Goal: Information Seeking & Learning: Learn about a topic

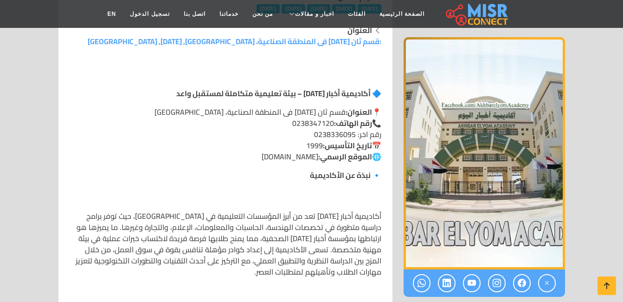
scroll to position [418, 0]
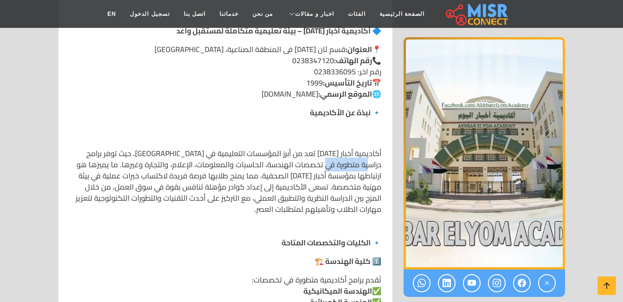
drag, startPoint x: 328, startPoint y: 166, endPoint x: 374, endPoint y: 167, distance: 46.4
click at [374, 167] on p "أكاديمية أخبار [DATE] تعد من أبرز المؤسسات التعليمية في [GEOGRAPHIC_DATA]، حيث …" at bounding box center [226, 181] width 312 height 67
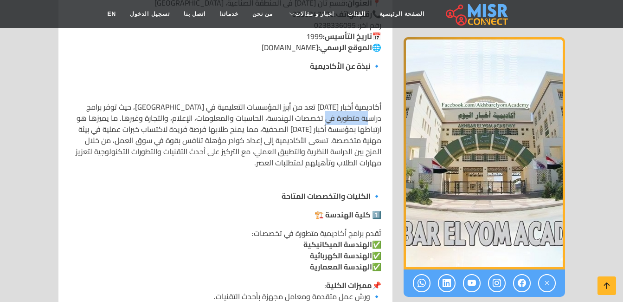
scroll to position [510, 0]
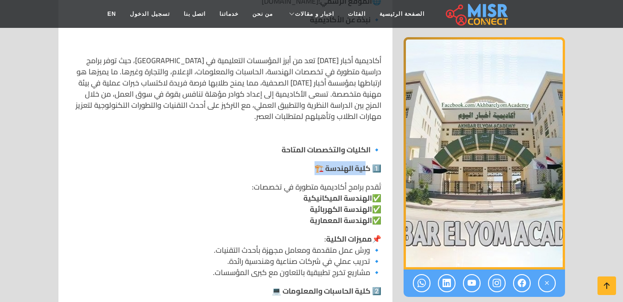
drag, startPoint x: 366, startPoint y: 172, endPoint x: 316, endPoint y: 162, distance: 50.6
click at [316, 162] on strong "1️⃣ كلية الهندسة 🏗️" at bounding box center [348, 168] width 67 height 14
drag, startPoint x: 316, startPoint y: 162, endPoint x: 325, endPoint y: 163, distance: 9.3
click at [326, 164] on strong "1️⃣ كلية الهندسة 🏗️" at bounding box center [348, 168] width 67 height 14
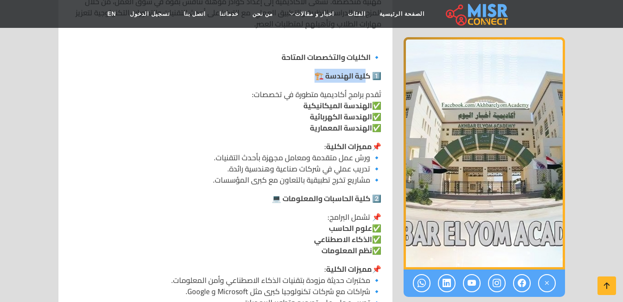
scroll to position [603, 0]
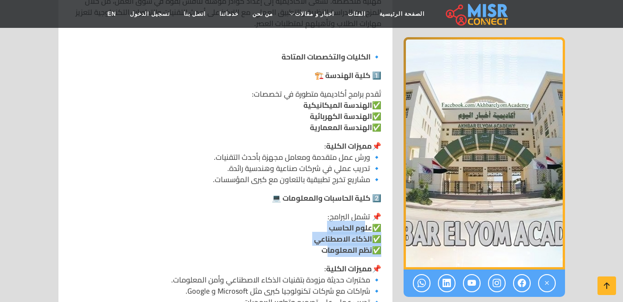
drag, startPoint x: 362, startPoint y: 229, endPoint x: 323, endPoint y: 251, distance: 44.4
click at [323, 251] on p "📌 تشمل البرامج: ✅ علوم الحاسب ✅ الذكاء الاصطناعي ✅ نظم المعلومات" at bounding box center [226, 233] width 312 height 45
click at [216, 252] on p "📌 تشمل البرامج: ✅ علوم الحاسب ✅ الذكاء الاصطناعي ✅ نظم المعلومات" at bounding box center [226, 233] width 312 height 45
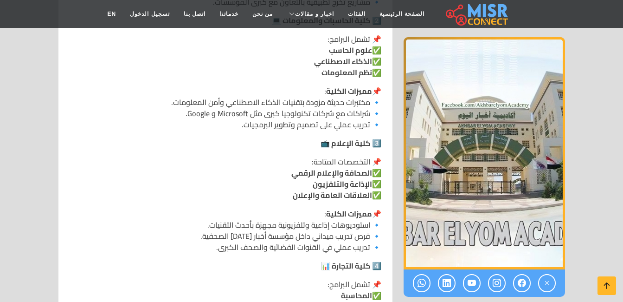
scroll to position [789, 0]
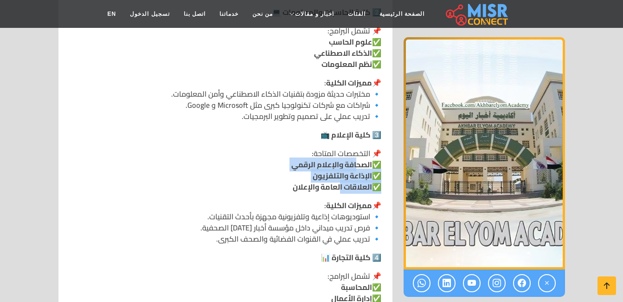
drag, startPoint x: 355, startPoint y: 167, endPoint x: 336, endPoint y: 184, distance: 25.6
click at [336, 184] on p "📌 التخصصات المتاحة: ✅ الصحافة والإعلام الرقمي ✅ الإذاعة والتلفزيون ✅ العلاقات ا…" at bounding box center [226, 170] width 312 height 45
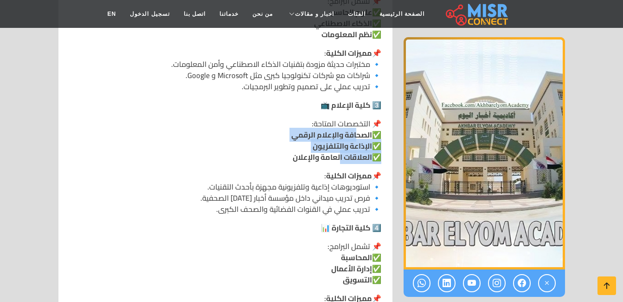
scroll to position [882, 0]
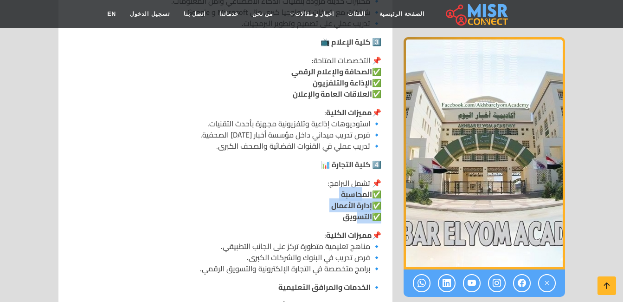
drag, startPoint x: 362, startPoint y: 194, endPoint x: 353, endPoint y: 219, distance: 26.9
click at [353, 219] on p "📌 تشمل البرامج: ✅ المحاسبة ✅ إدارة الأعمال ✅ التسويق" at bounding box center [226, 199] width 312 height 45
click at [252, 212] on p "📌 تشمل البرامج: ✅ المحاسبة ✅ إدارة الأعمال ✅ التسويق" at bounding box center [226, 199] width 312 height 45
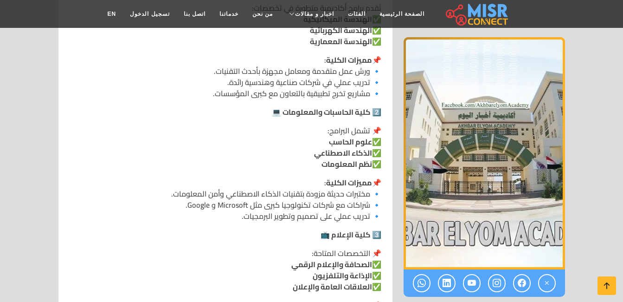
scroll to position [510, 0]
